Goal: Task Accomplishment & Management: Complete application form

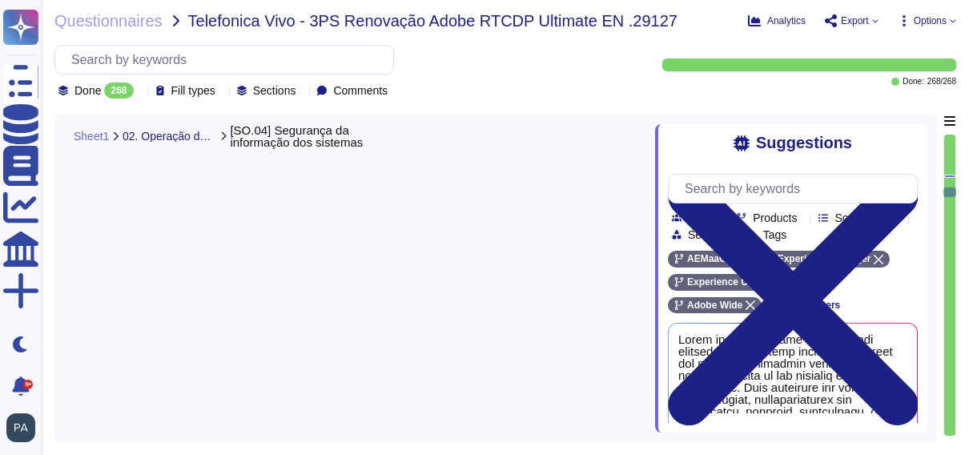
type textarea "Access to documentation is governed by the Information Security Policy and rela…"
type textarea "Adobe's security policies are guided by a confidentiality, integrity, and avail…"
type textarea "- All default passwords are changed before entering service. - Vendor default p…"
type textarea "AEM as a Cloud Service (AEMaaCS) leverages a CI/CD development model."
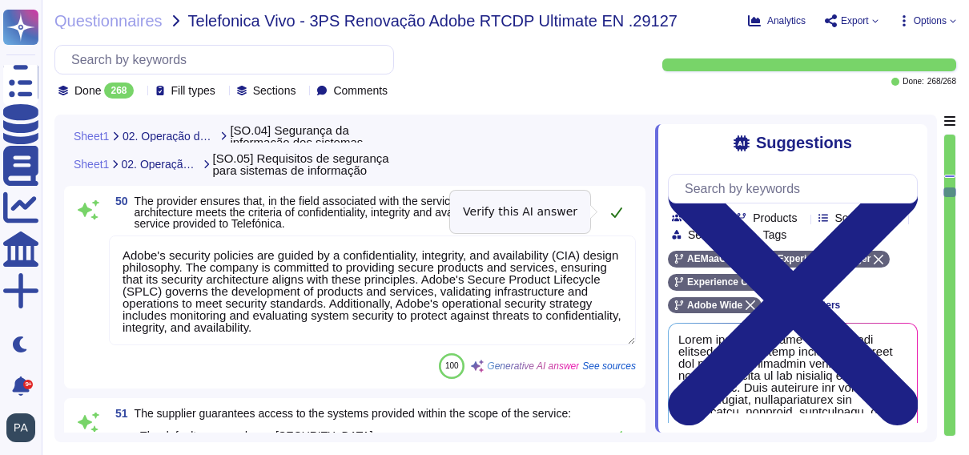
click at [611, 212] on icon at bounding box center [616, 212] width 13 height 13
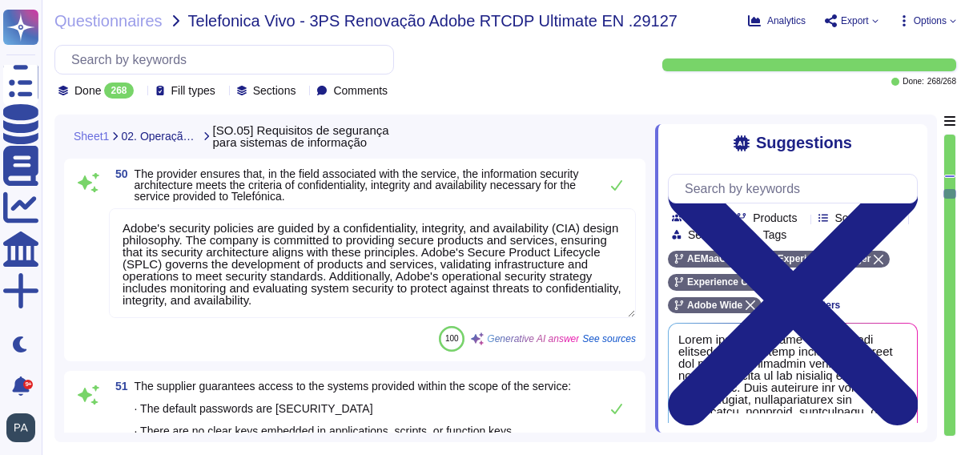
type textarea "Lorem ipsumdol sitametconsec adipisci el s doeiusmod tempo incid u labo etdo ma…"
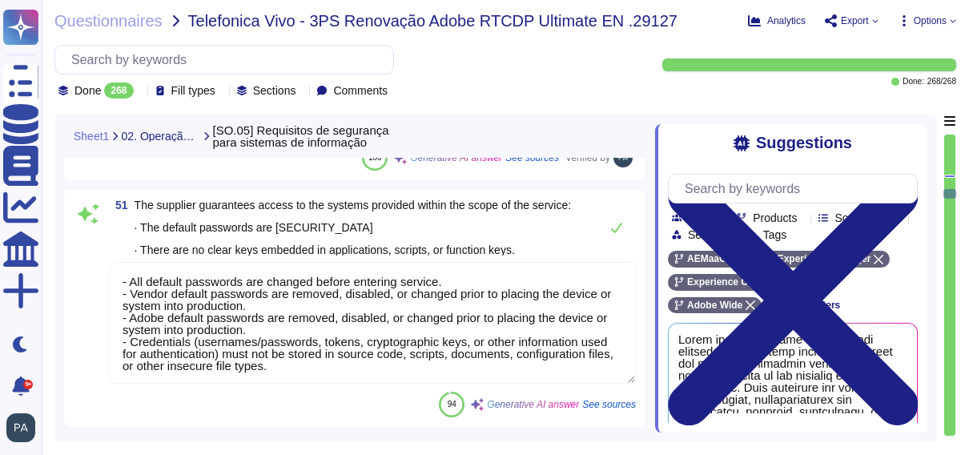
scroll to position [14015, 0]
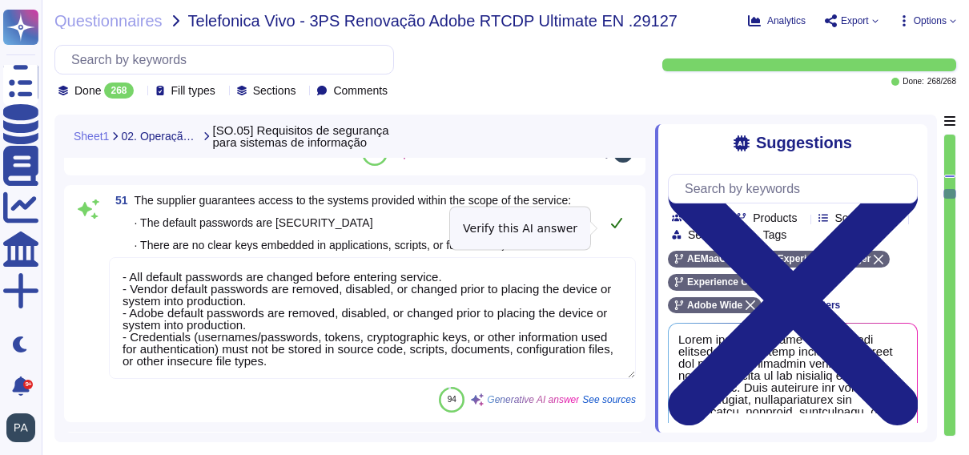
click at [611, 228] on icon at bounding box center [616, 222] width 13 height 13
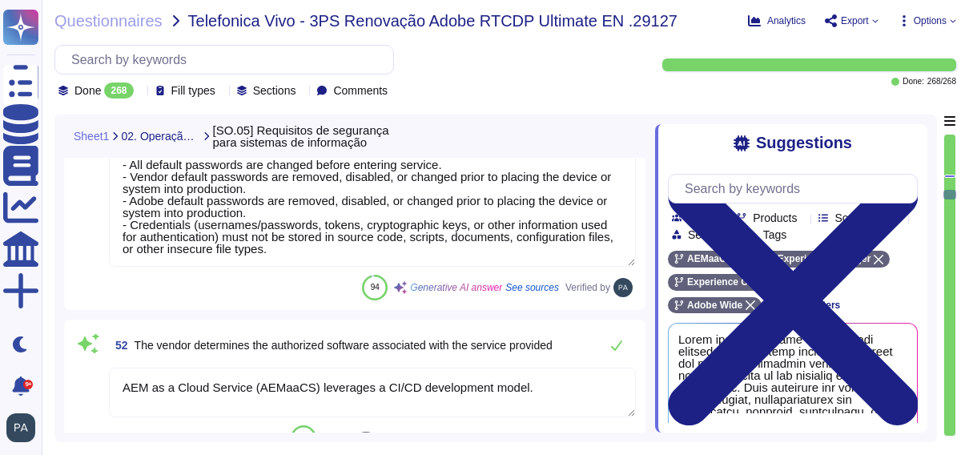
scroll to position [2, 0]
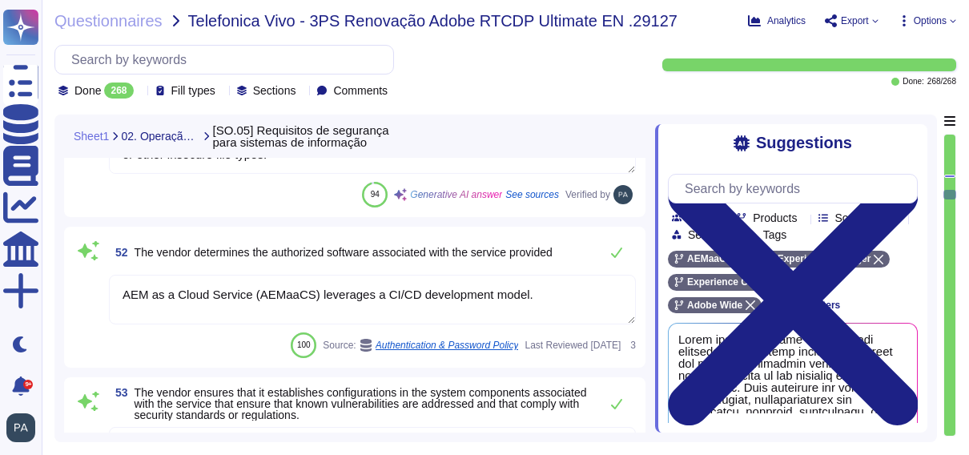
type textarea "Yes"
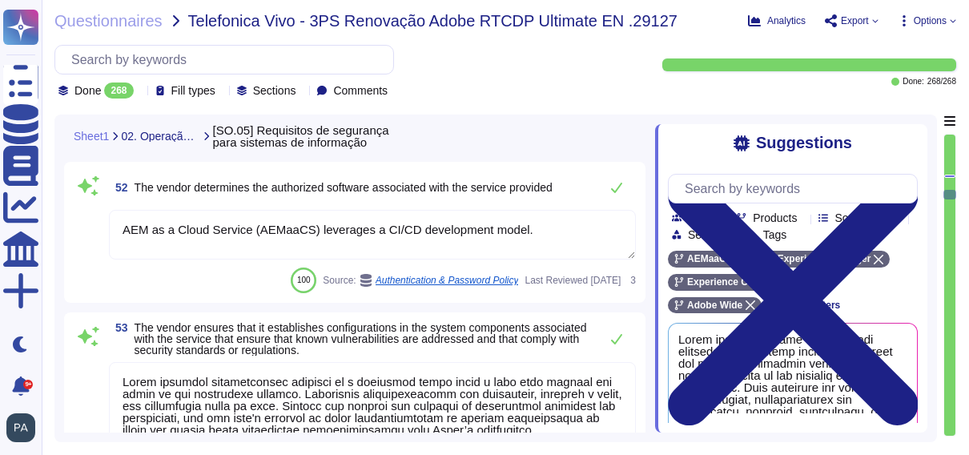
scroll to position [14286, 0]
click at [615, 183] on icon at bounding box center [616, 186] width 13 height 13
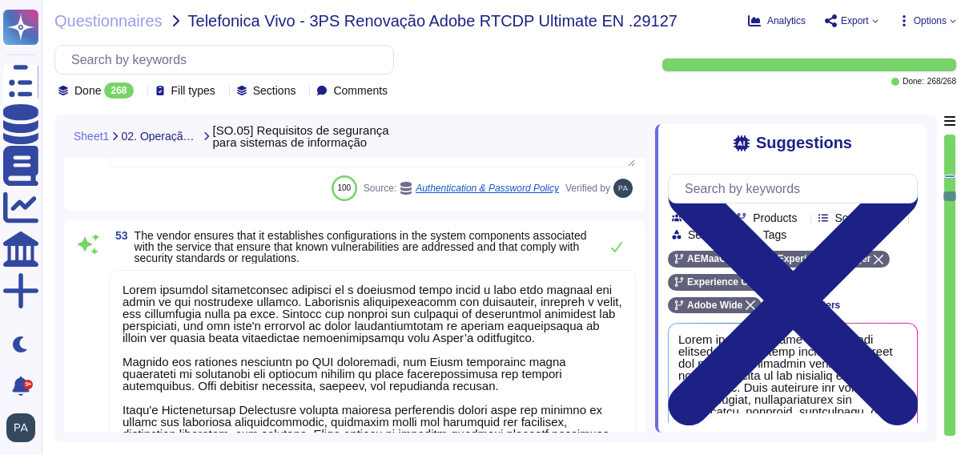
type textarea "See: [URL][DOMAIN_NAME]"
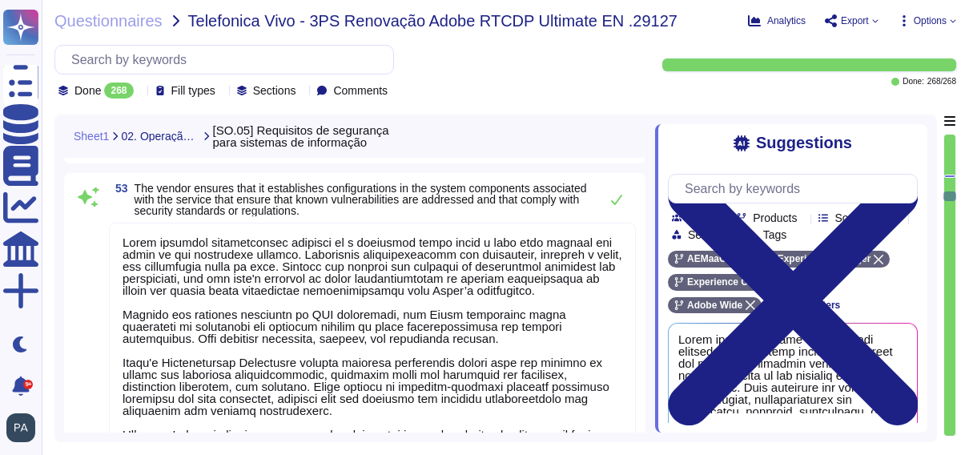
scroll to position [2, 0]
click at [614, 199] on icon at bounding box center [616, 199] width 13 height 13
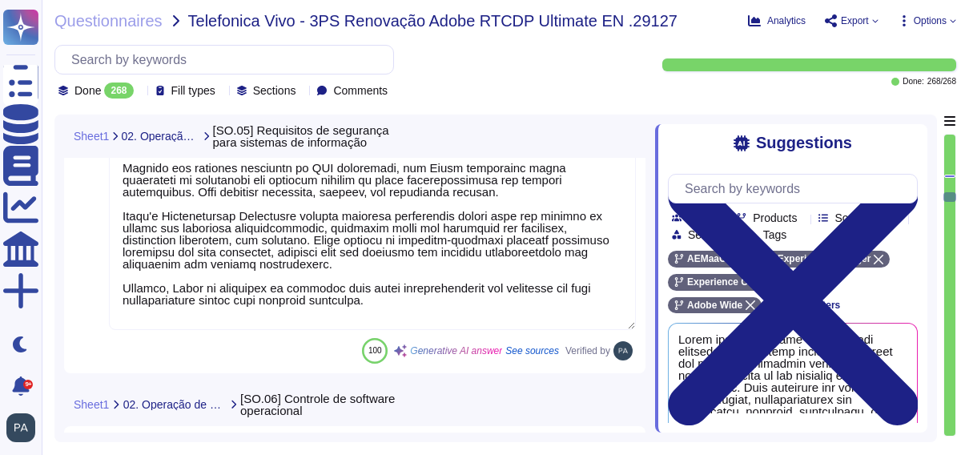
type textarea "Adobe ensures that the software used in the operating systems associated with t…"
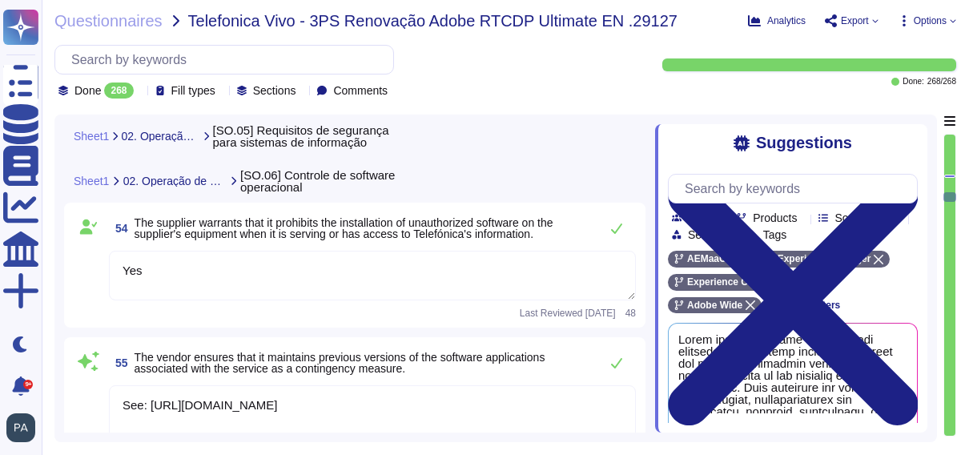
type textarea "Adobe provides electronic equipment and network access, such as computers, tele…"
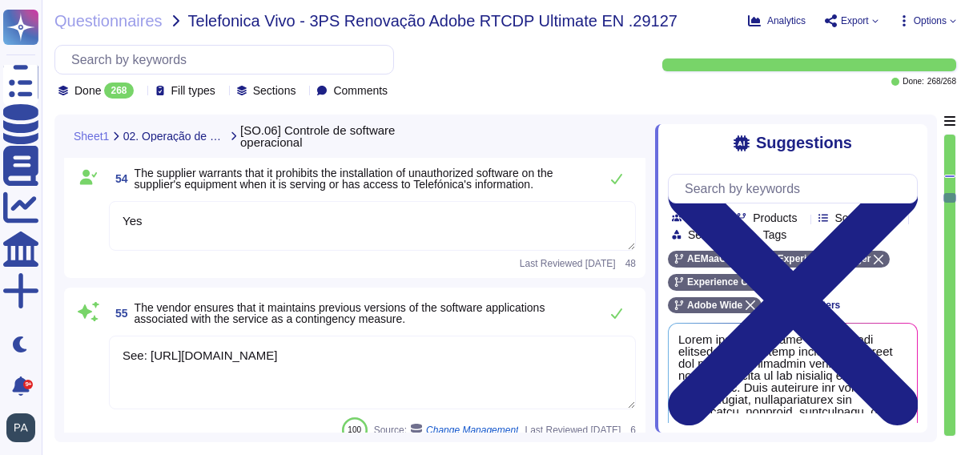
scroll to position [14802, 0]
click at [617, 181] on icon at bounding box center [616, 179] width 11 height 10
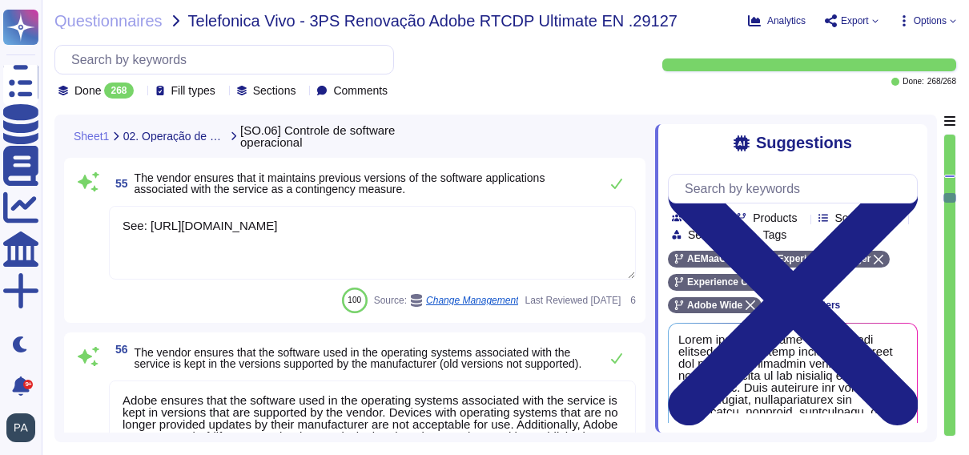
scroll to position [14938, 0]
drag, startPoint x: 151, startPoint y: 225, endPoint x: 157, endPoint y: 263, distance: 38.2
click at [157, 263] on textarea "See: [URL][DOMAIN_NAME]" at bounding box center [372, 244] width 527 height 74
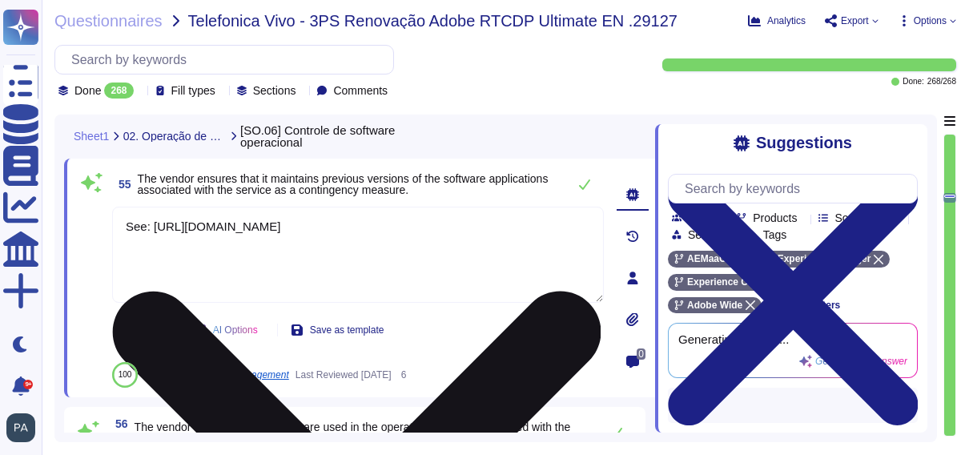
scroll to position [0, 0]
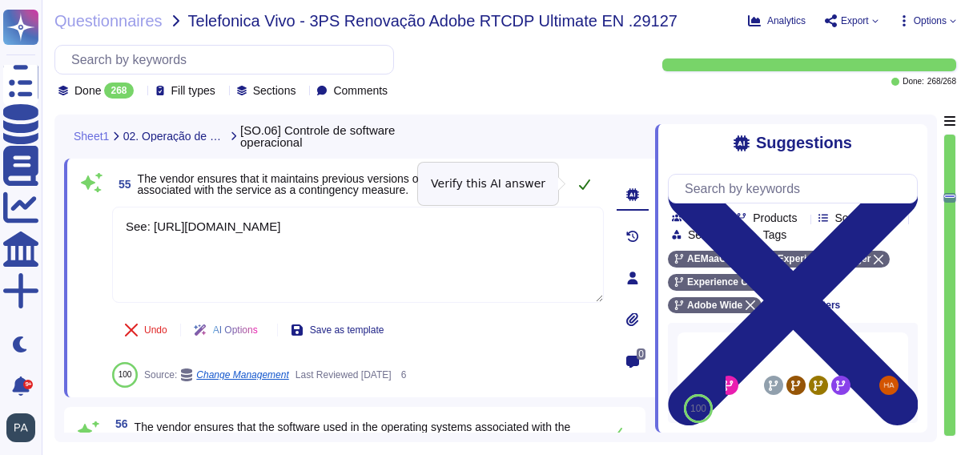
click at [581, 185] on icon at bounding box center [584, 184] width 13 height 13
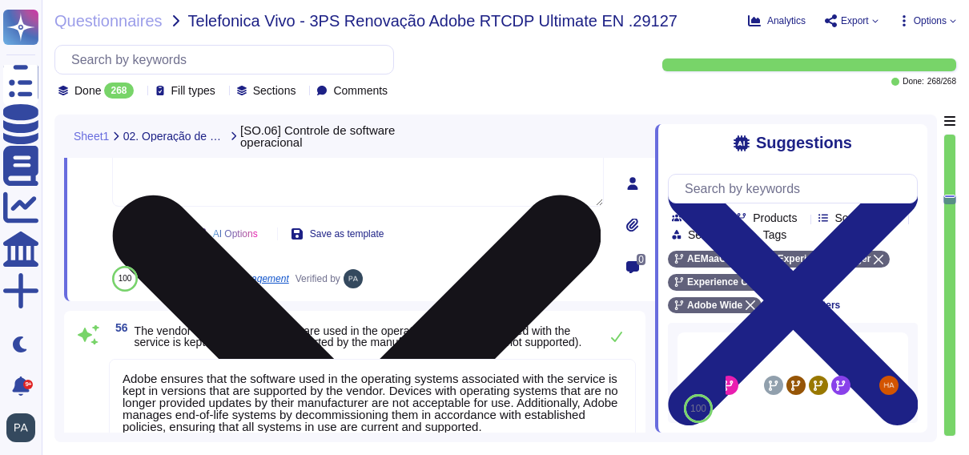
type textarea "Adobe ensures that workstation devices associated with the scope of the service…"
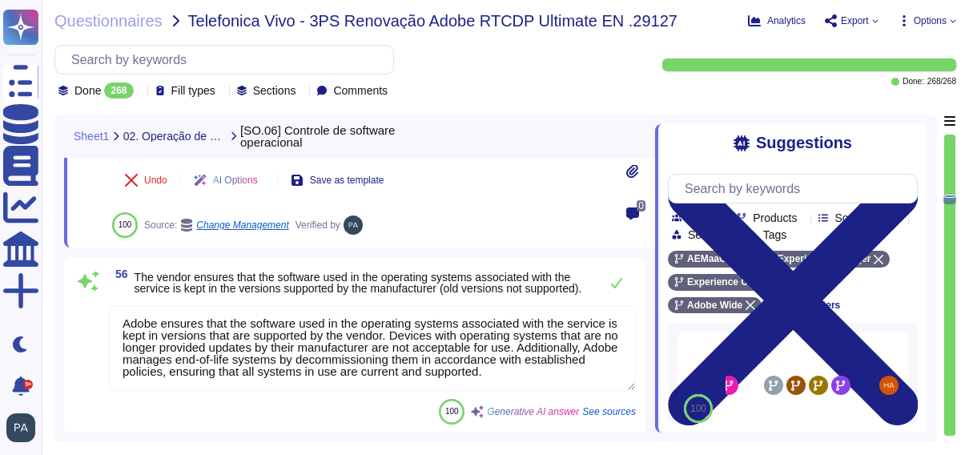
scroll to position [15064, 0]
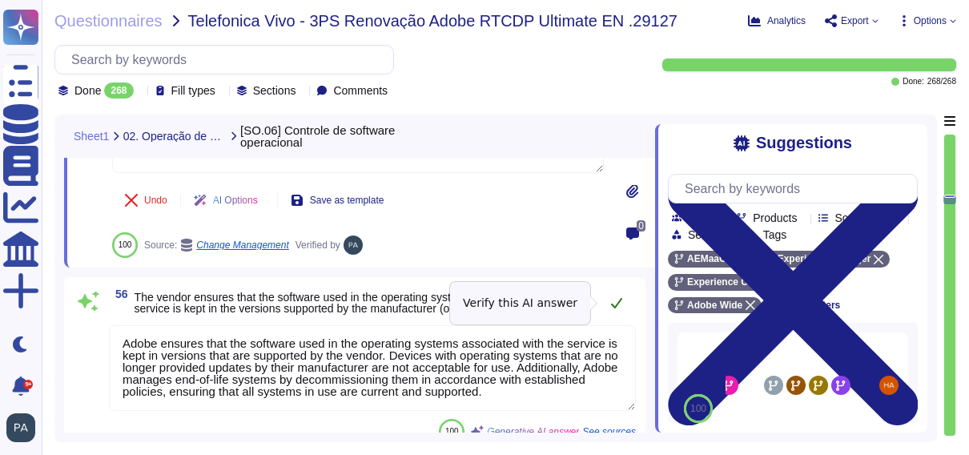
click at [616, 300] on icon at bounding box center [616, 302] width 13 height 13
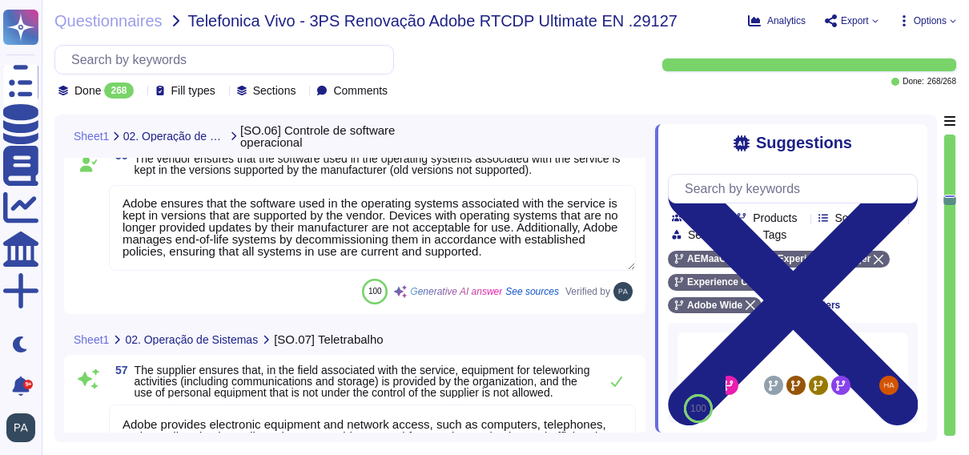
type textarea "All workstation devices that access Adobe data must adhere to the Secure Device…"
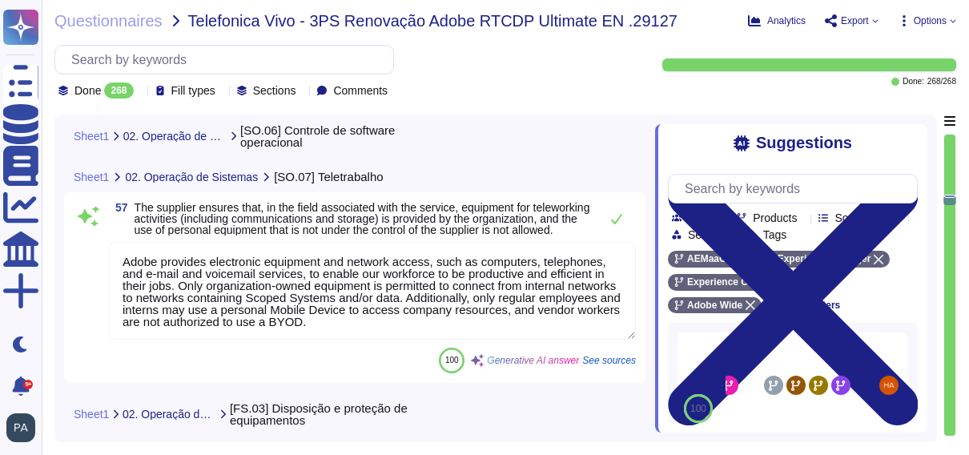
scroll to position [2, 0]
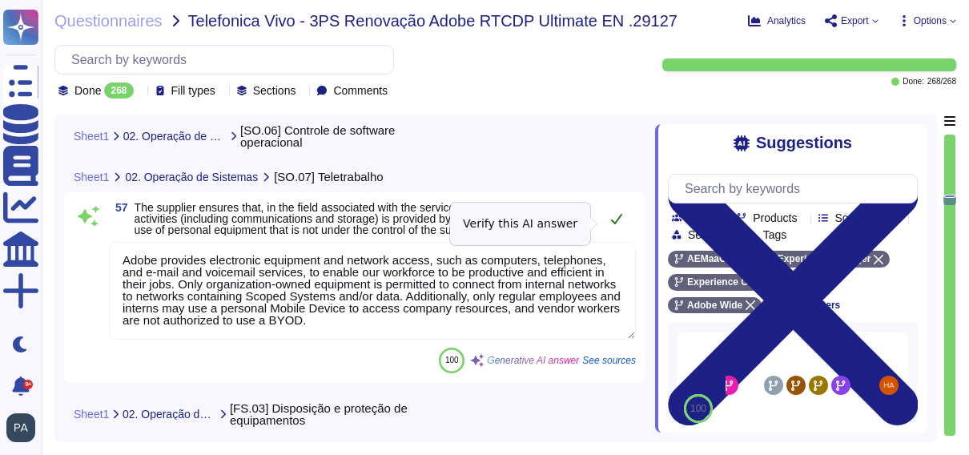
click at [616, 223] on icon at bounding box center [616, 218] width 13 height 13
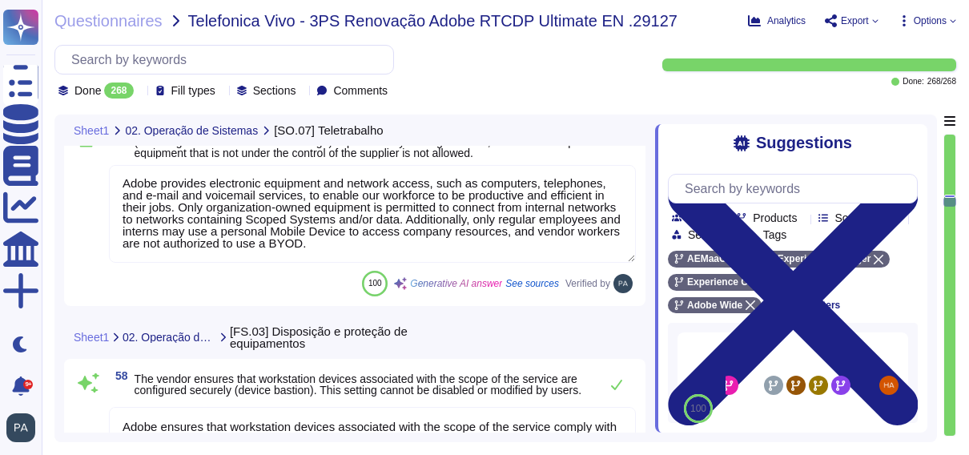
type textarea "Adobe manages workstation devices through a centralized Device Management solut…"
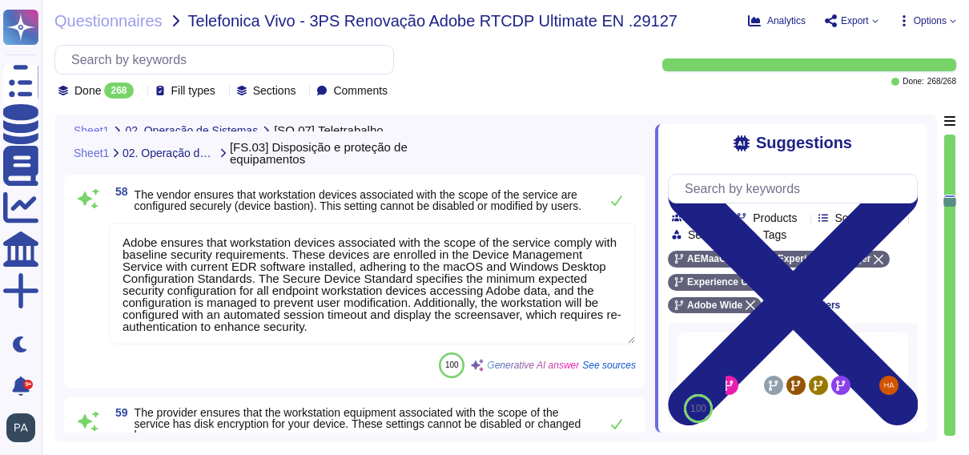
type textarea "Adobe provides electronic equipment and network access, such as computers, tele…"
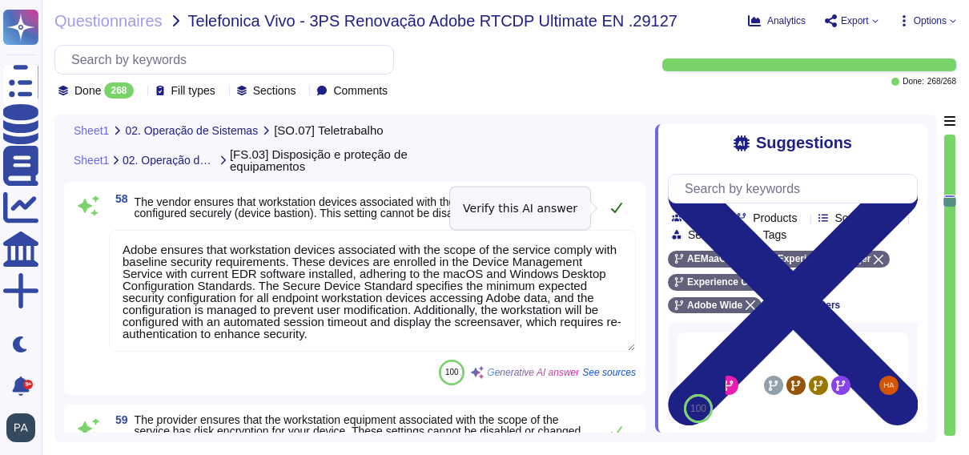
click at [618, 207] on icon at bounding box center [616, 208] width 11 height 10
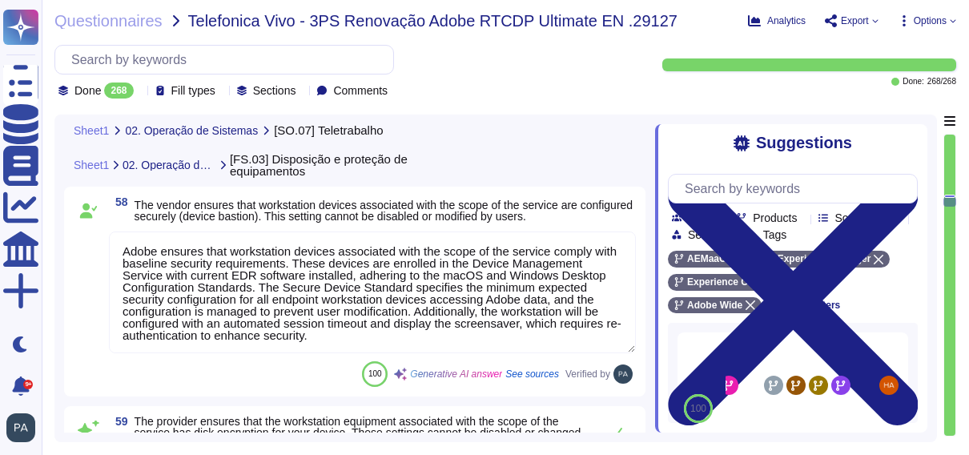
type textarea "Adobe provides electronic equipment and network access, such as computers, tele…"
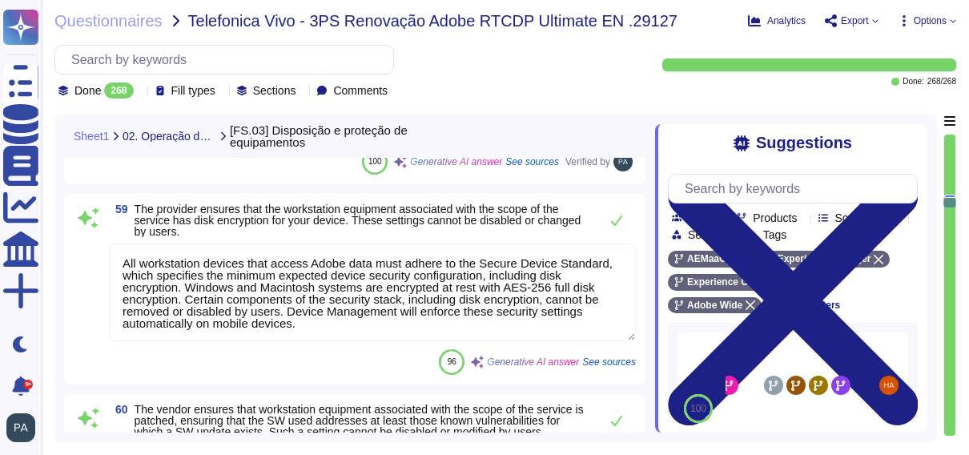
type textarea "Employee profiles are controlled by a centralized authentication system (e.g. A…"
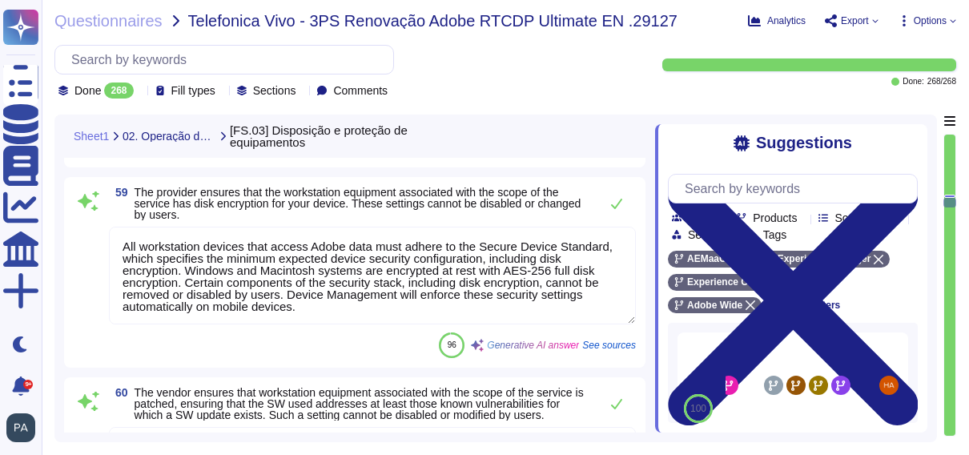
scroll to position [15805, 0]
click at [617, 203] on icon at bounding box center [616, 202] width 11 height 10
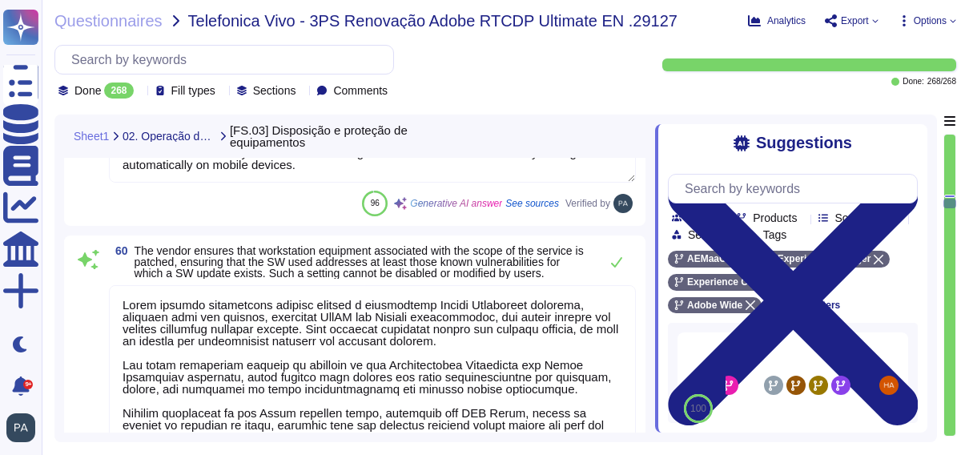
type textarea "Adobe encrypts Adobe Restricted data in transit. Adobe Restricted data is defin…"
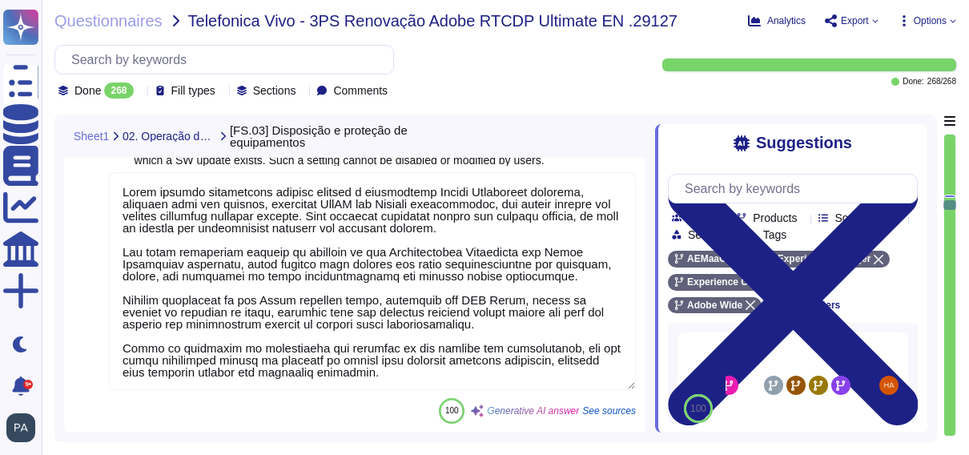
scroll to position [16038, 0]
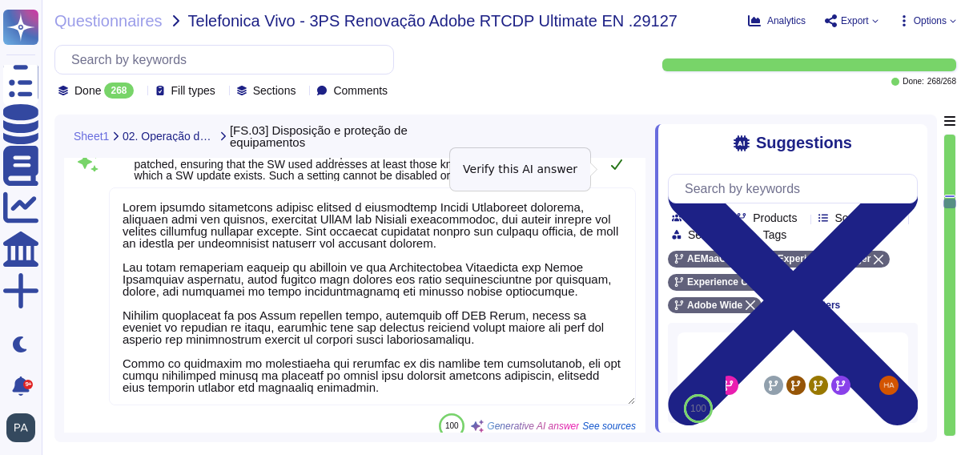
click at [616, 169] on icon at bounding box center [616, 164] width 13 height 13
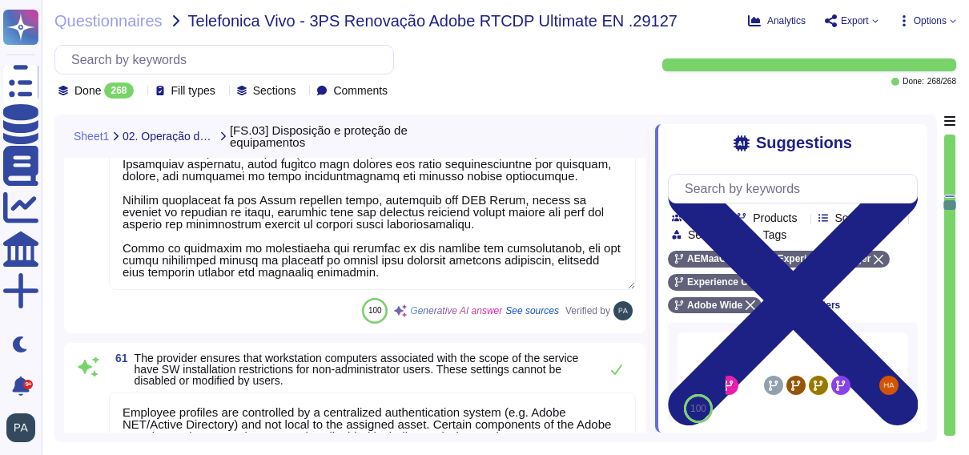
type textarea "Adobe does not create a privacy policy on behalf of any third parties or for an…"
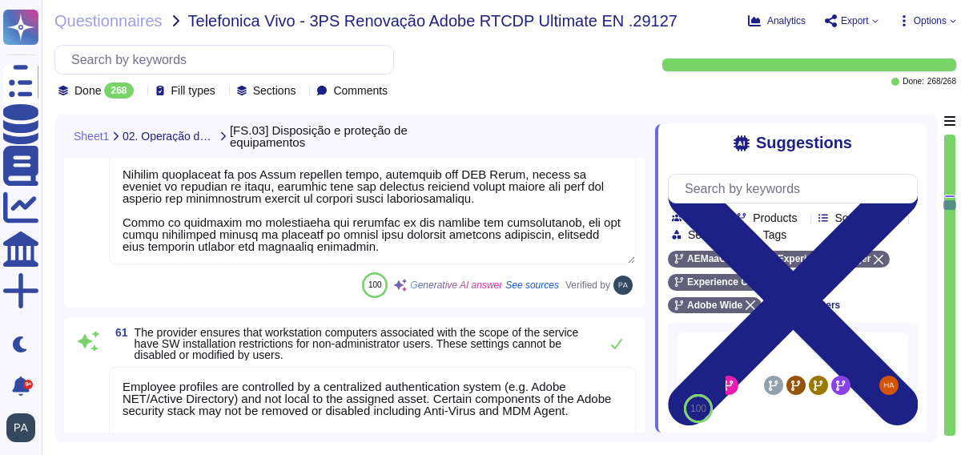
scroll to position [2, 0]
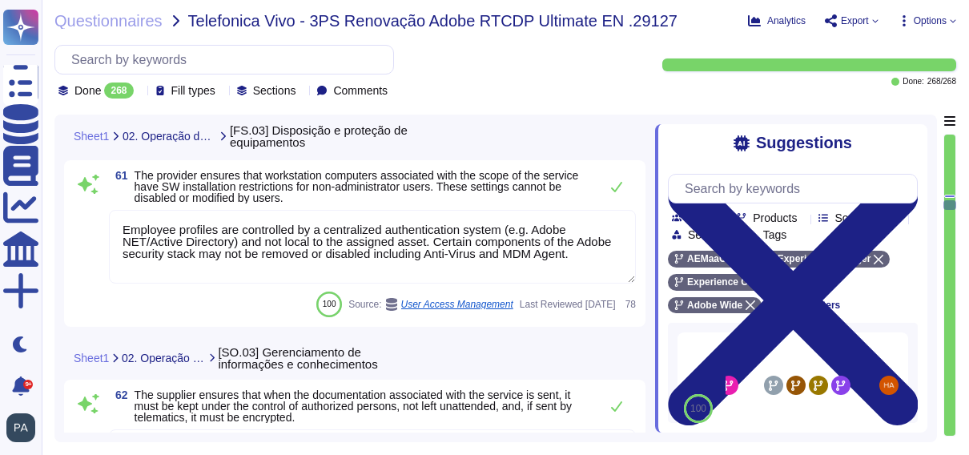
type textarea "The physical security measures in place include multiple levels of access contr…"
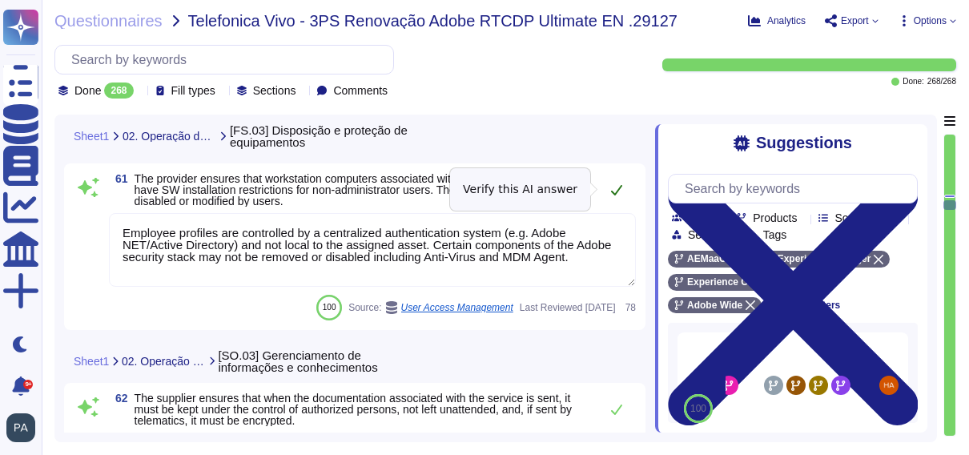
click at [617, 192] on icon at bounding box center [616, 189] width 13 height 13
